Goal: Navigation & Orientation: Find specific page/section

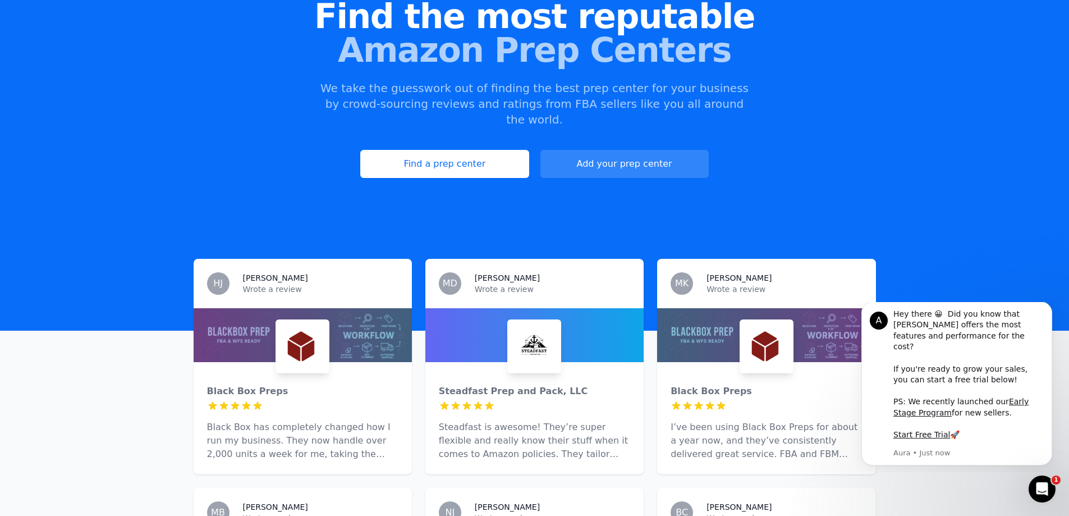
scroll to position [112, 0]
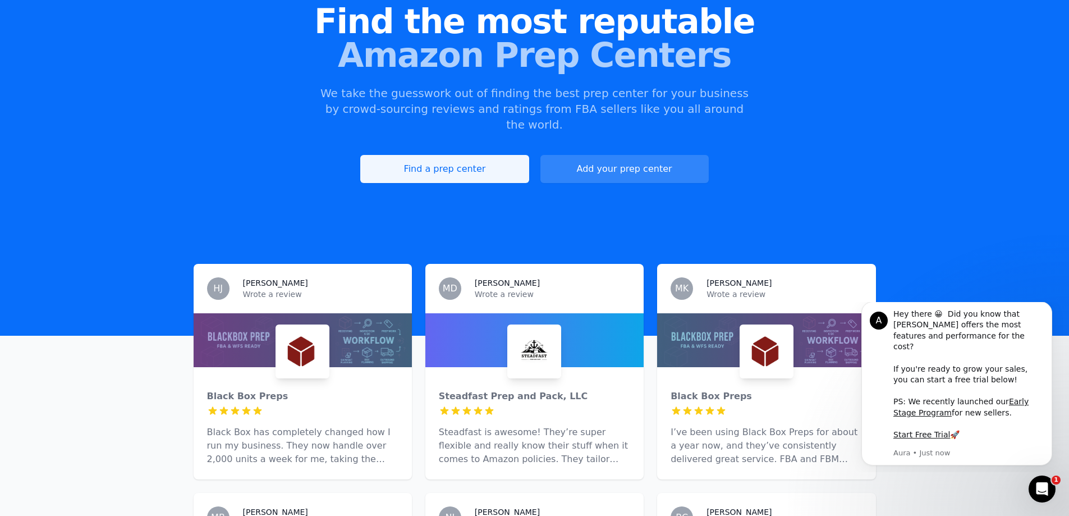
click at [451, 158] on link "Find a prep center" at bounding box center [444, 169] width 168 height 28
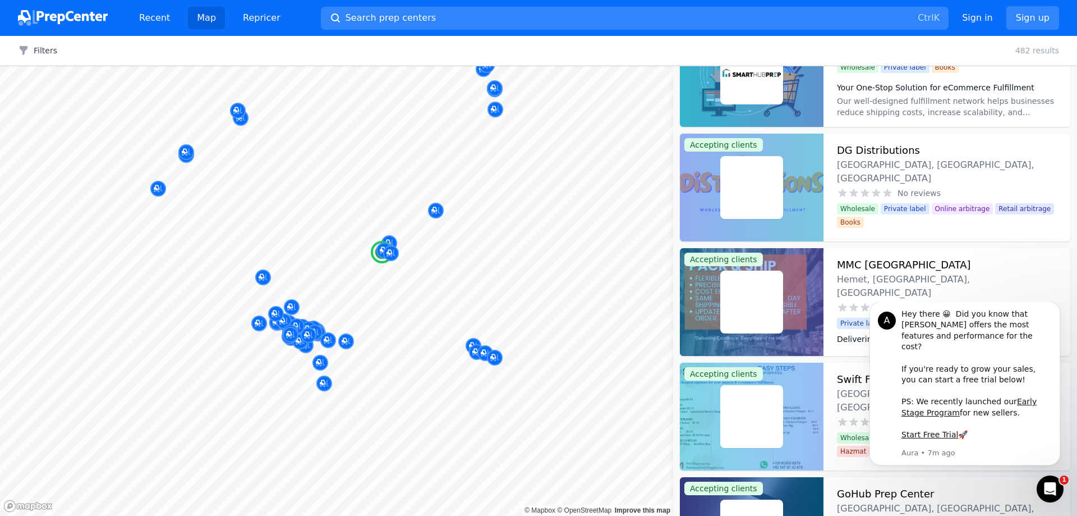
scroll to position [3423, 0]
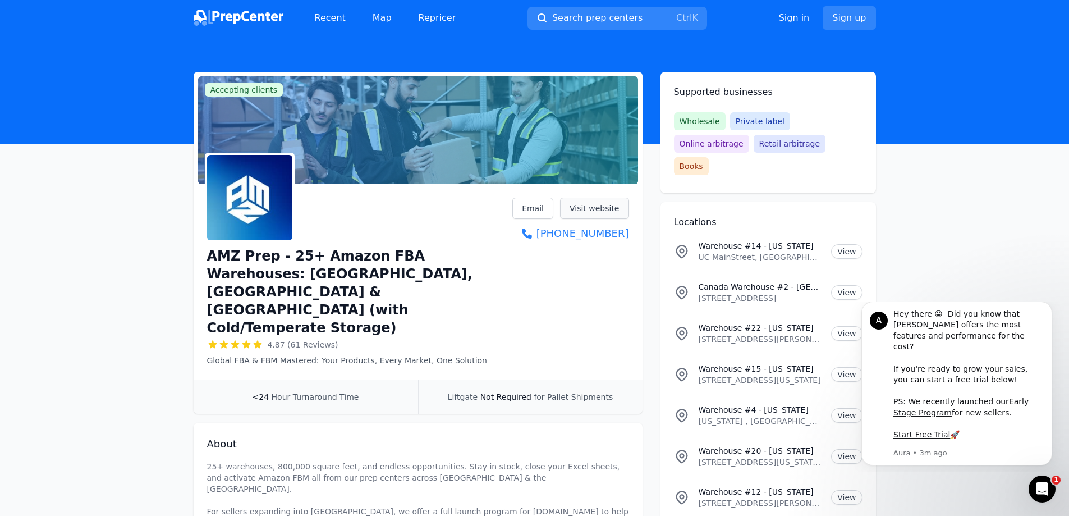
click at [612, 206] on link "Visit website" at bounding box center [594, 208] width 69 height 21
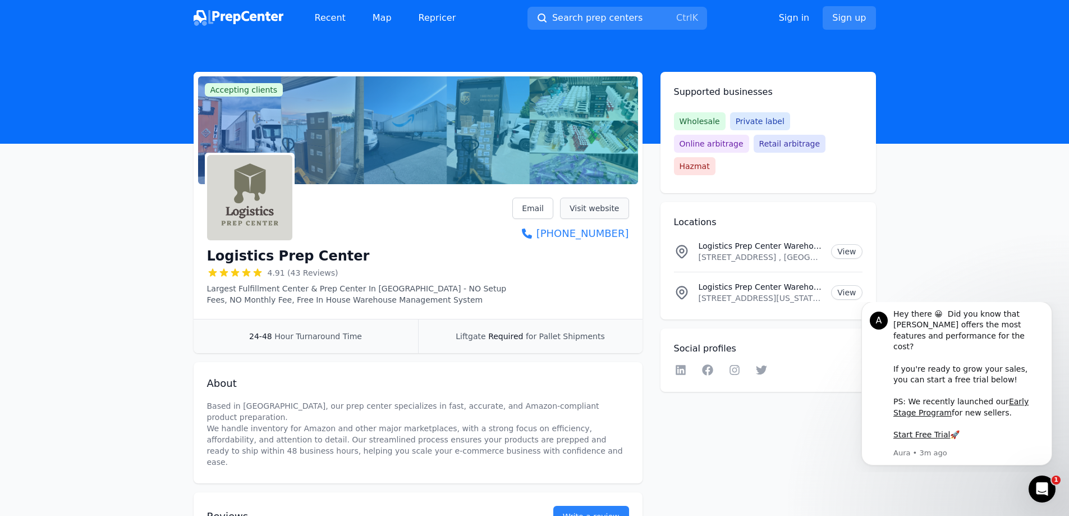
click at [575, 210] on link "Visit website" at bounding box center [594, 208] width 69 height 21
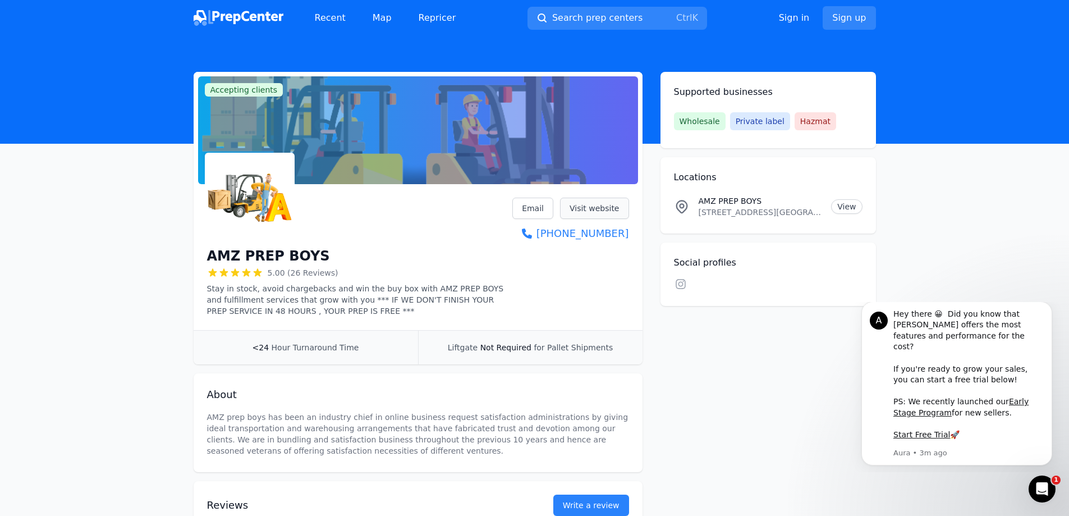
click at [591, 209] on link "Visit website" at bounding box center [594, 208] width 69 height 21
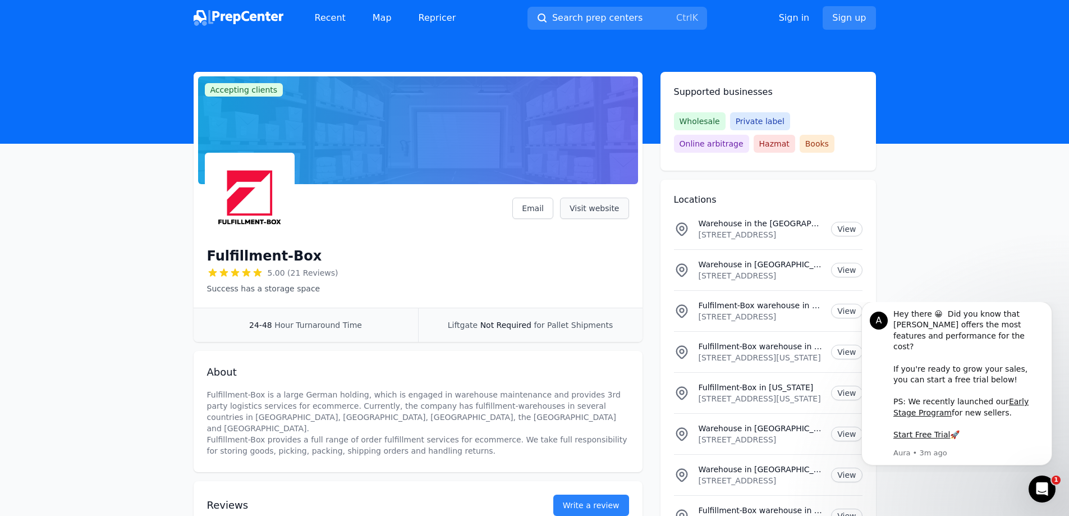
click at [584, 212] on link "Visit website" at bounding box center [594, 208] width 69 height 21
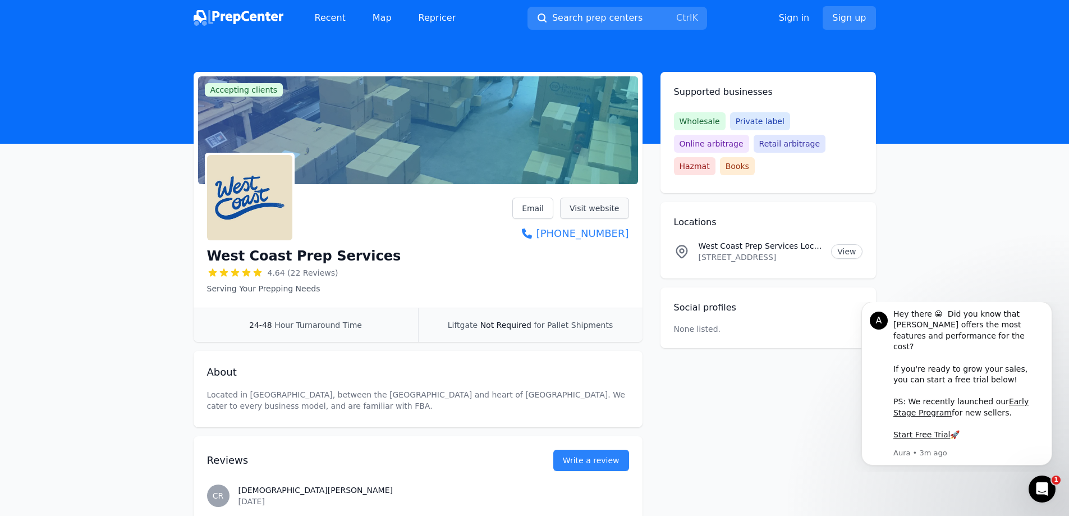
click at [580, 210] on link "Visit website" at bounding box center [594, 208] width 69 height 21
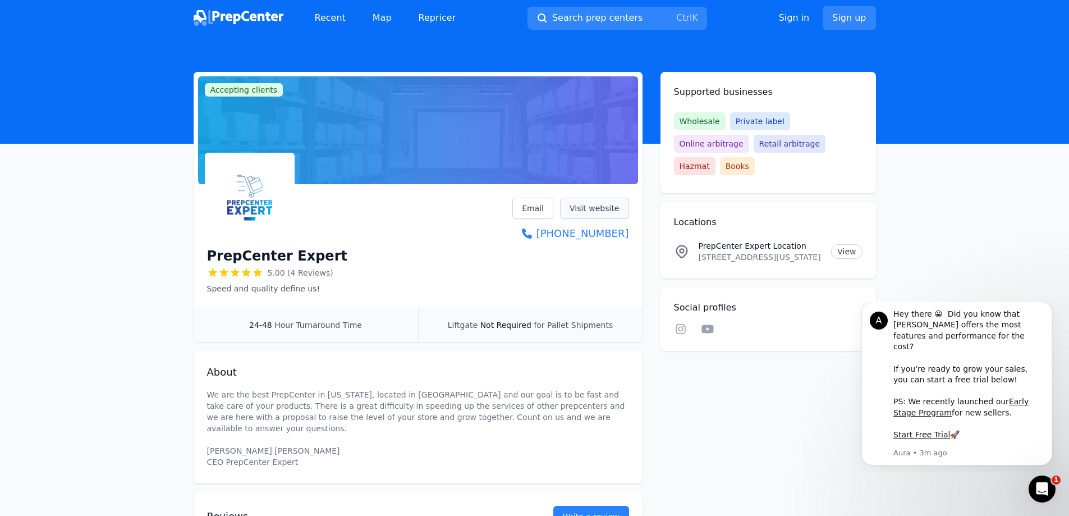
click at [596, 207] on link "Visit website" at bounding box center [594, 208] width 69 height 21
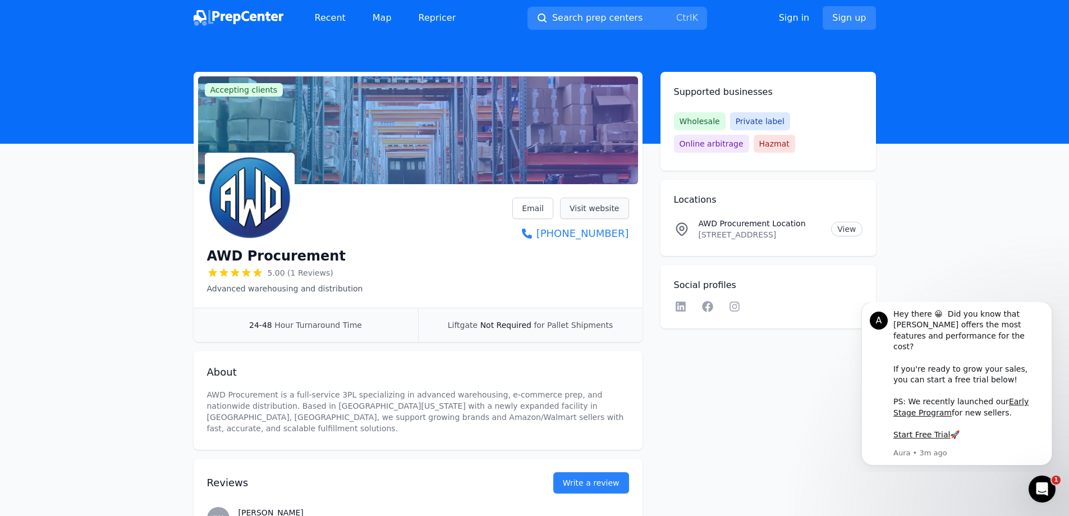
click at [581, 210] on link "Visit website" at bounding box center [594, 208] width 69 height 21
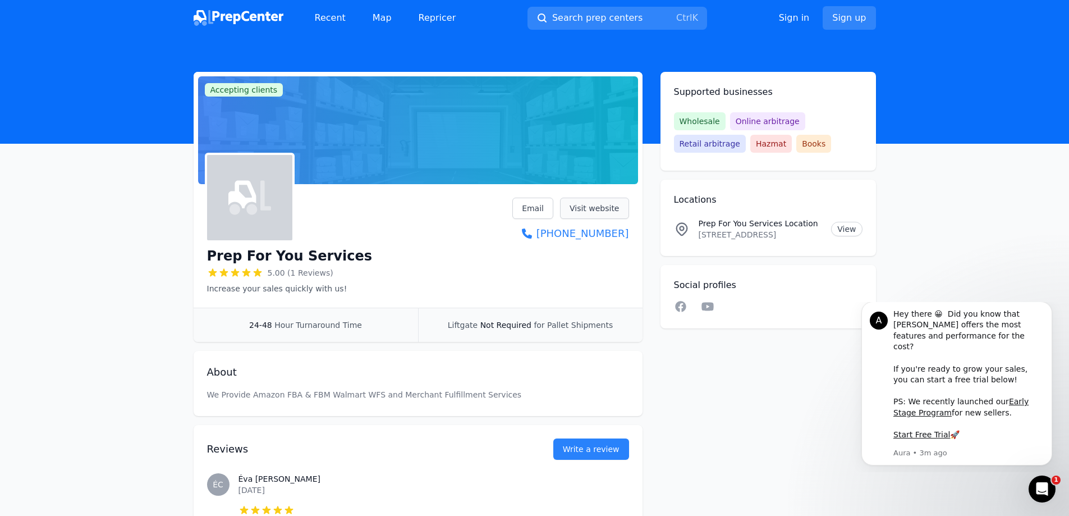
click at [586, 209] on link "Visit website" at bounding box center [594, 208] width 69 height 21
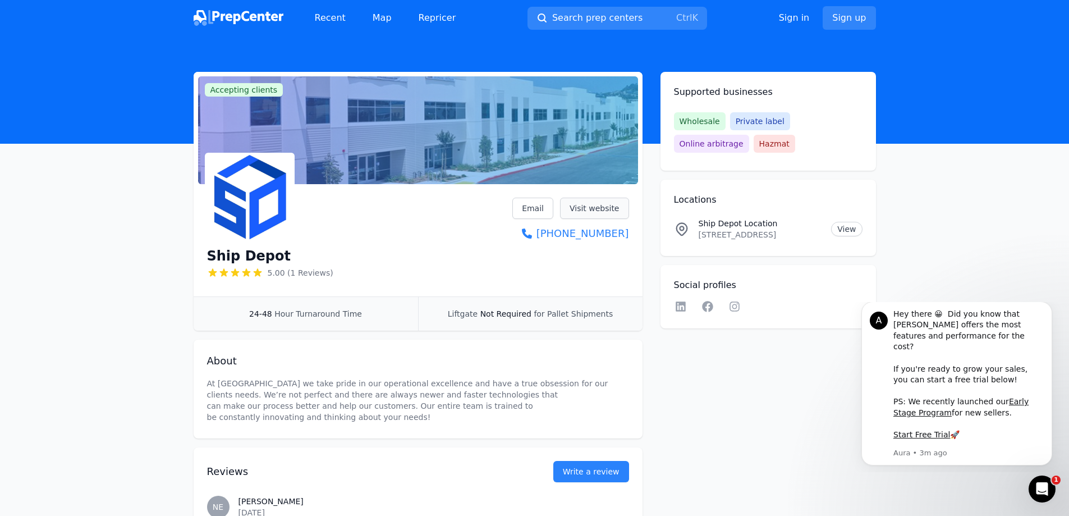
click at [583, 204] on link "Visit website" at bounding box center [594, 208] width 69 height 21
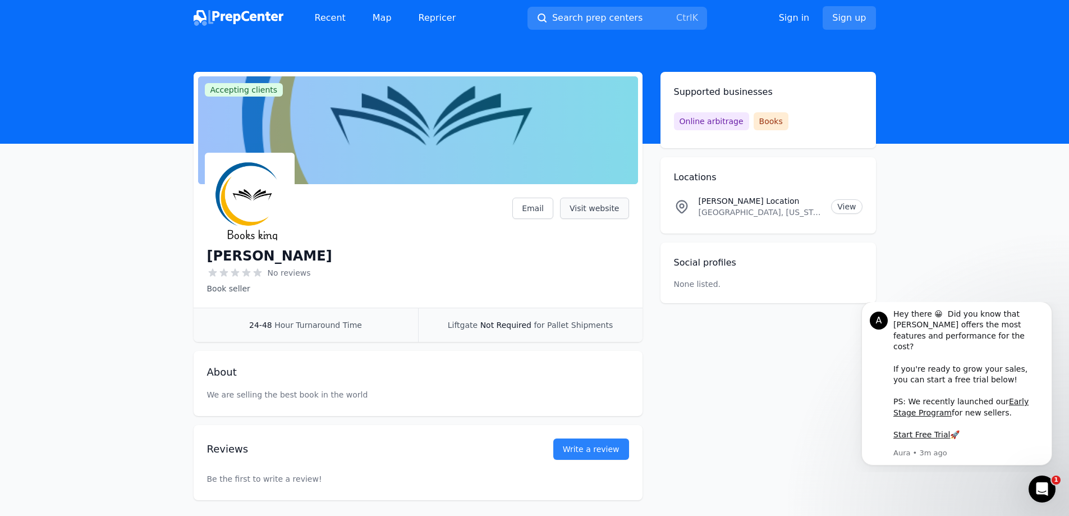
click at [594, 210] on link "Visit website" at bounding box center [594, 208] width 69 height 21
